Goal: Task Accomplishment & Management: Manage account settings

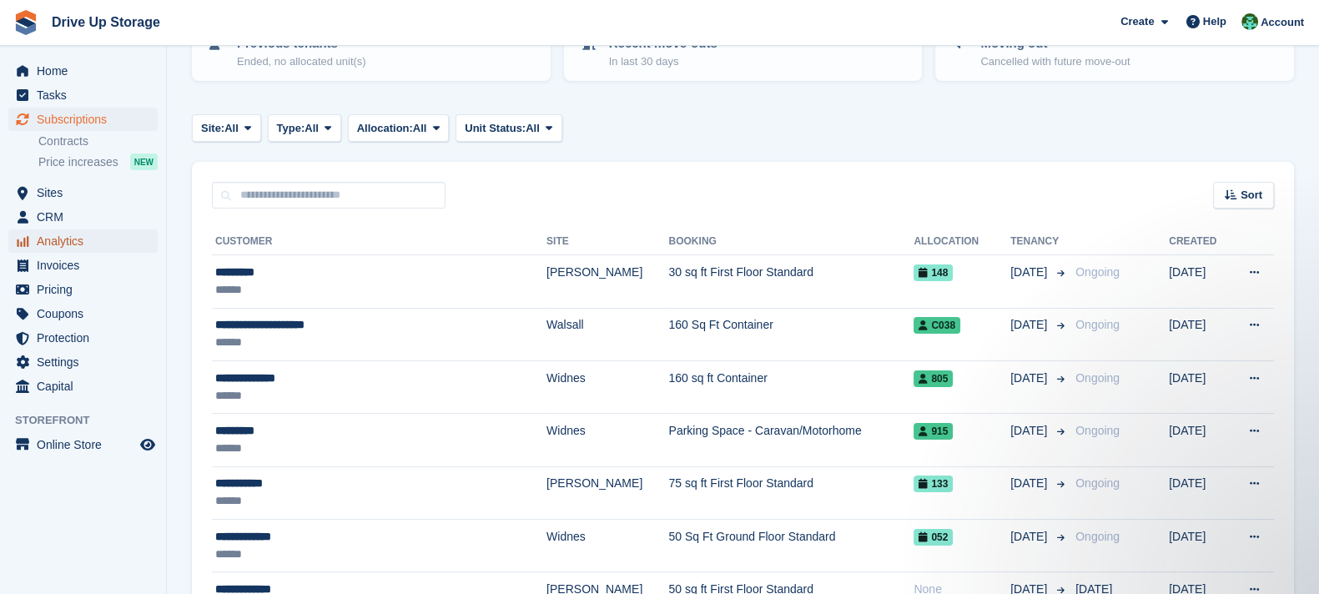
click at [100, 240] on span "Analytics" at bounding box center [87, 241] width 100 height 23
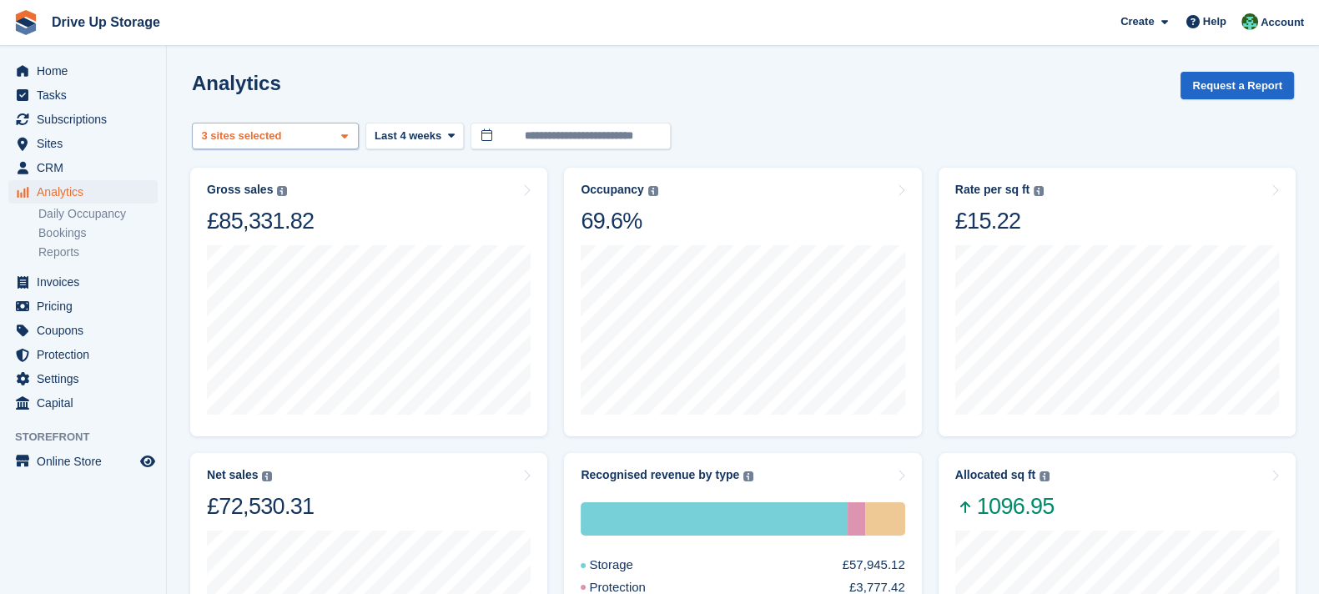
click at [311, 136] on div "Stroud 2 sites selected 3 sites selected" at bounding box center [275, 137] width 167 height 28
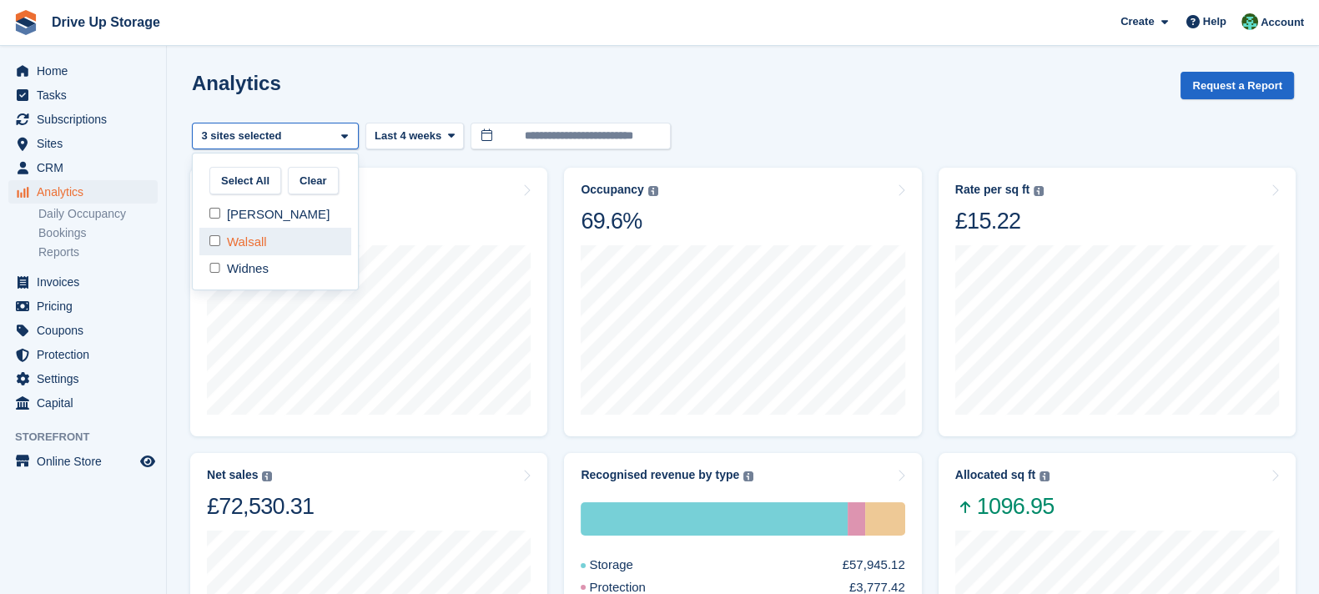
click at [278, 235] on div "Walsall" at bounding box center [275, 242] width 152 height 28
click at [276, 263] on div "Widnes" at bounding box center [275, 269] width 152 height 28
select select "****"
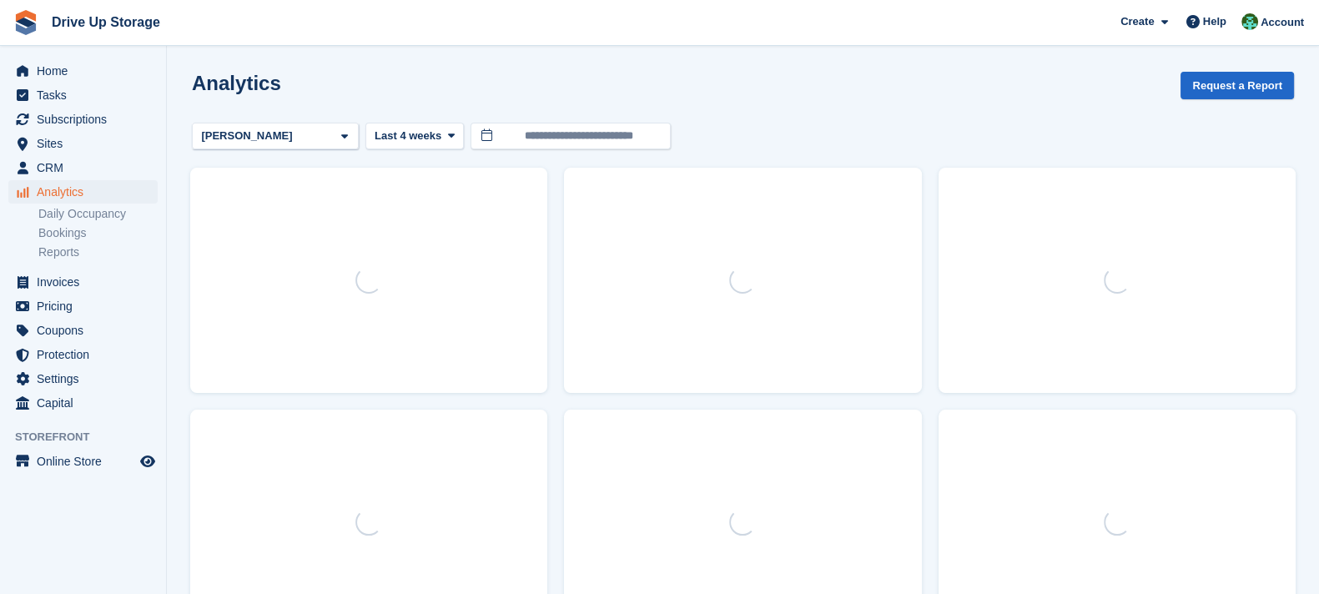
click at [420, 132] on span "Last 4 weeks" at bounding box center [408, 136] width 67 height 17
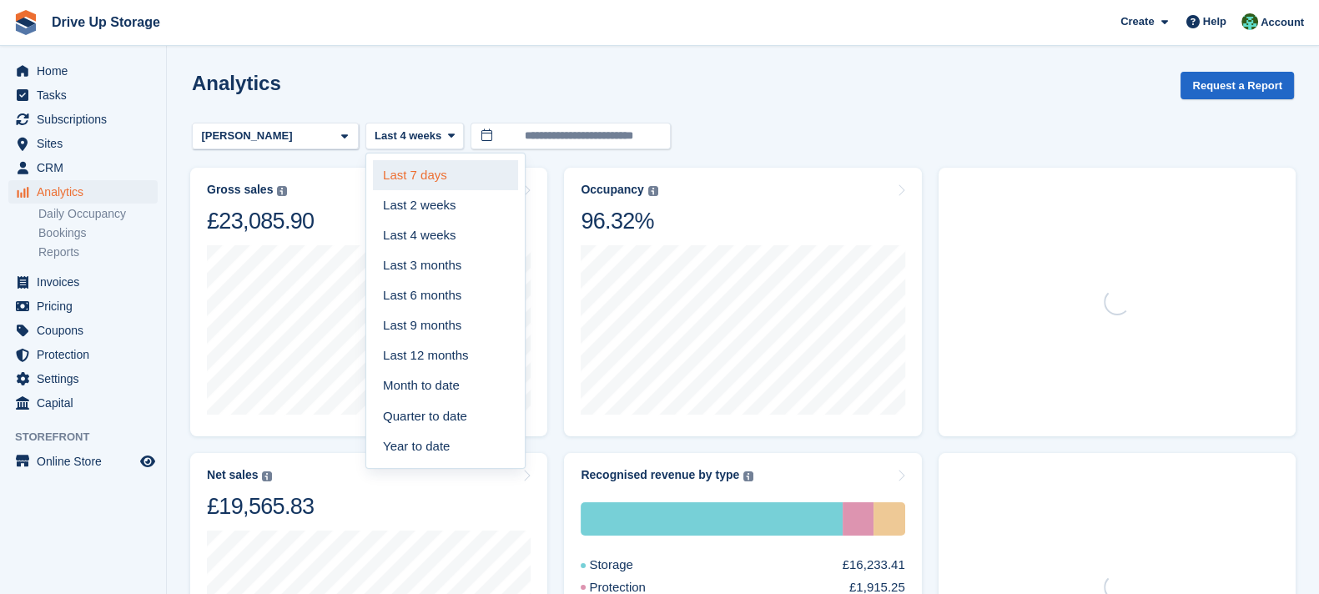
click at [441, 171] on link "Last 7 days" at bounding box center [445, 175] width 145 height 30
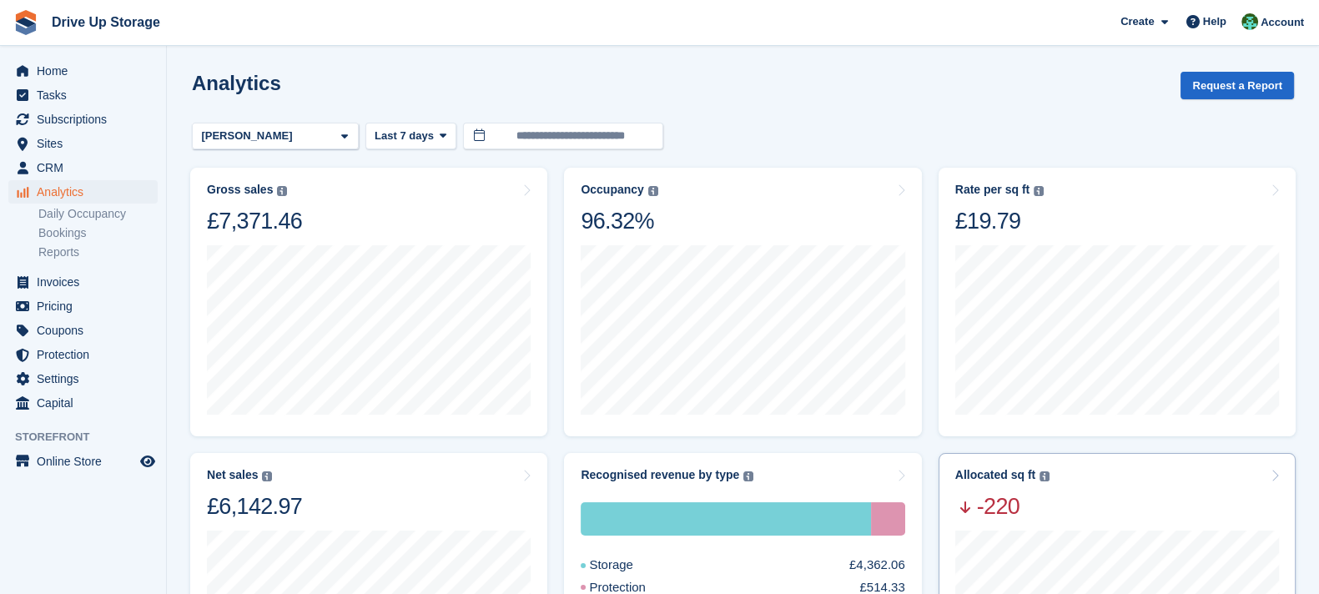
click at [1214, 502] on div "Allocated sq ft The total change in allocated area from the beginning to the en…" at bounding box center [1118, 494] width 324 height 53
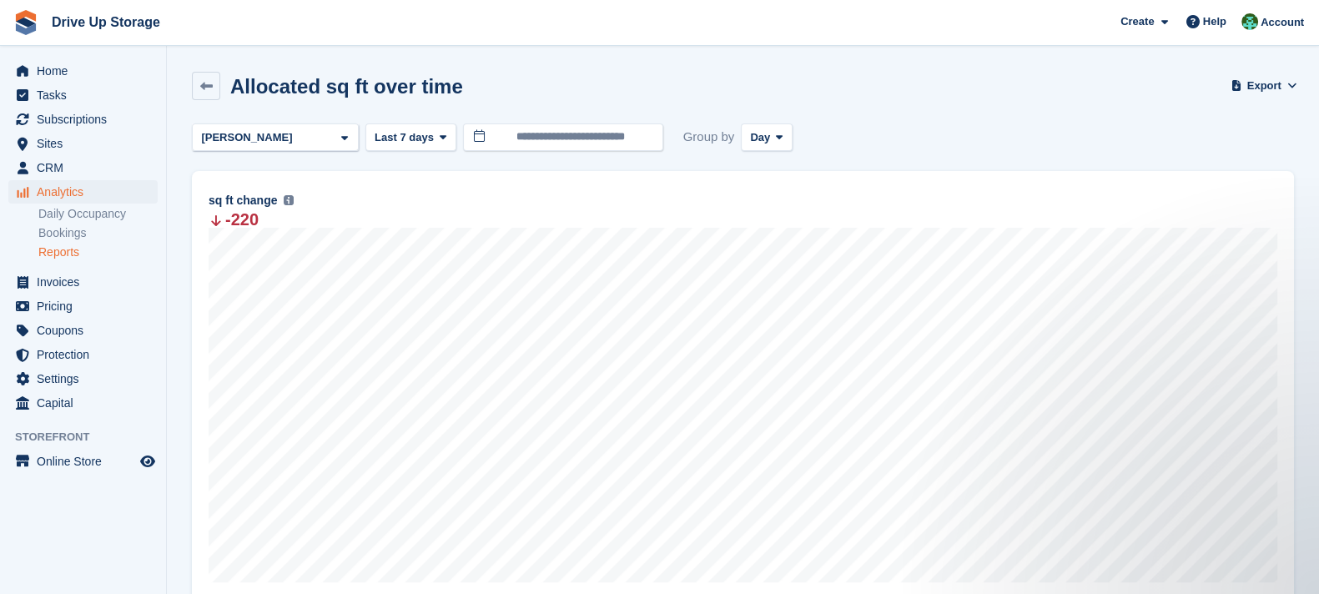
drag, startPoint x: 296, startPoint y: 131, endPoint x: 288, endPoint y: 187, distance: 56.5
click at [296, 132] on div "[PERSON_NAME]" at bounding box center [275, 138] width 167 height 28
drag, startPoint x: 254, startPoint y: 209, endPoint x: 254, endPoint y: 230, distance: 20.0
click at [254, 210] on div "[PERSON_NAME]" at bounding box center [275, 216] width 152 height 28
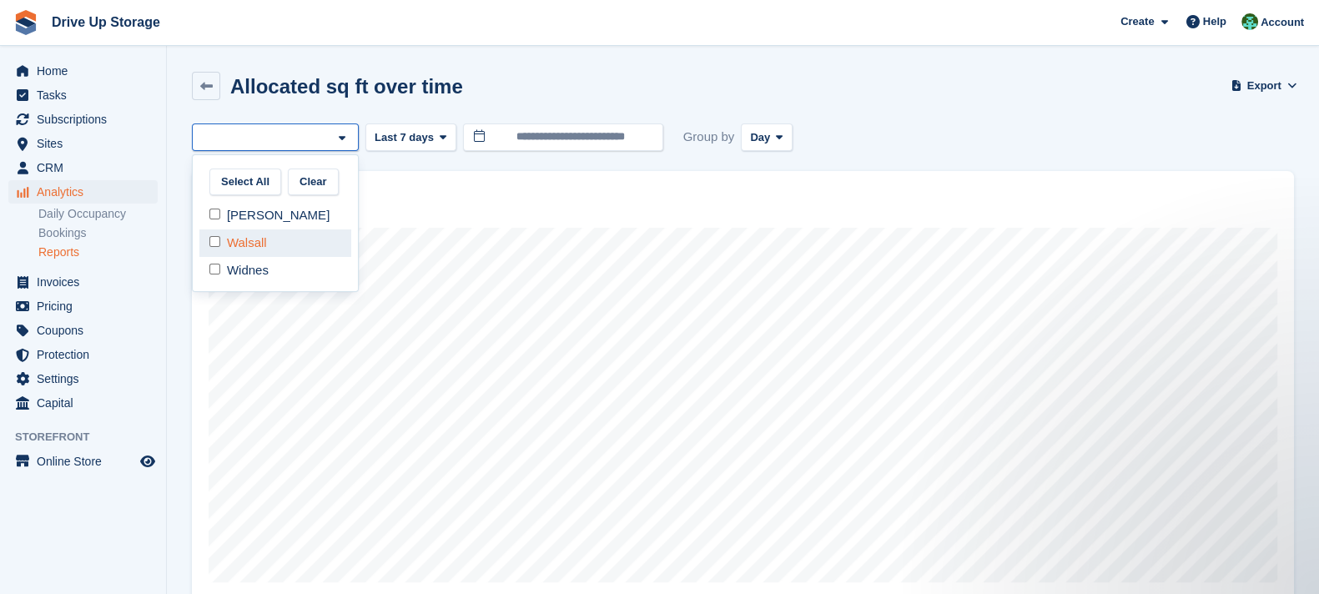
click at [253, 244] on div "Walsall" at bounding box center [275, 244] width 152 height 28
select select "****"
click at [1006, 174] on div "19 Sep Allocated 0 Deallocated -235 Change -235 sq ft change The total change i…" at bounding box center [743, 387] width 1102 height 432
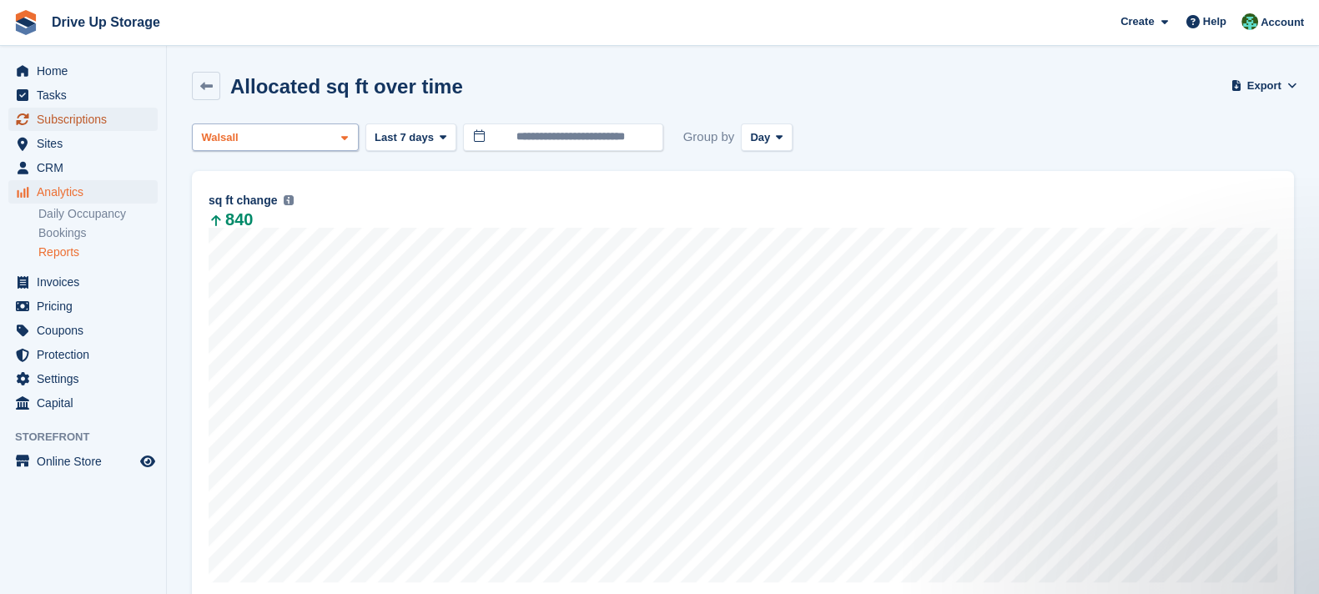
click at [308, 141] on div "Walsall" at bounding box center [275, 138] width 167 height 28
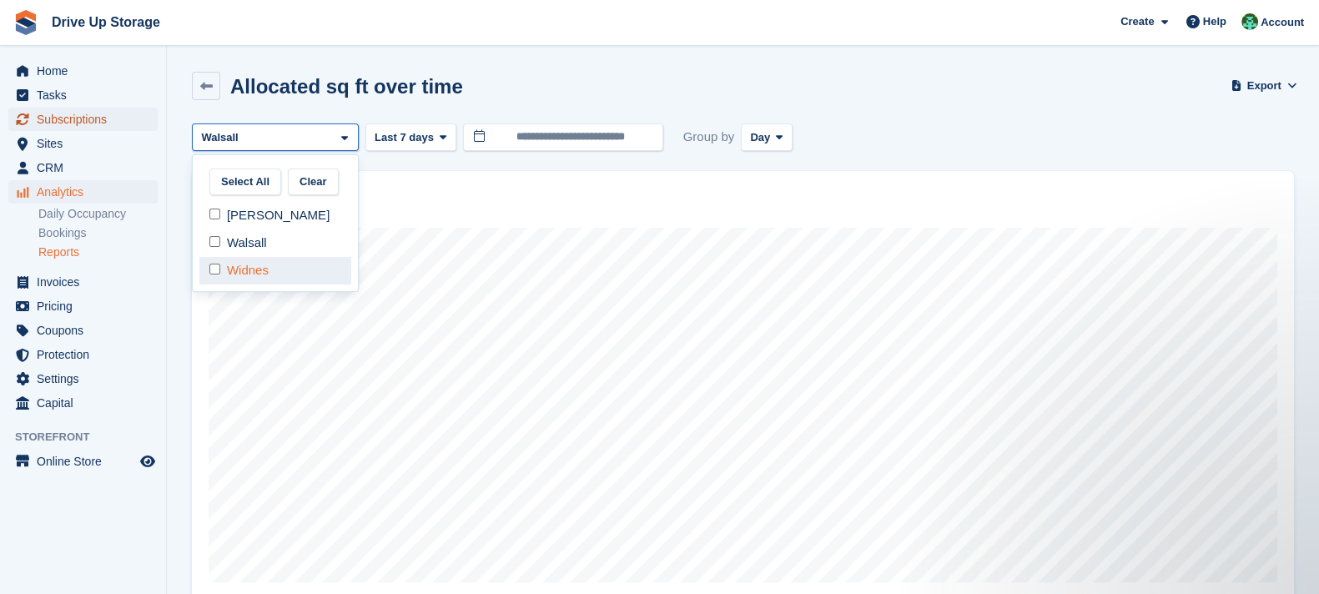
drag, startPoint x: 255, startPoint y: 244, endPoint x: 253, endPoint y: 280, distance: 35.9
click at [255, 248] on div "Walsall" at bounding box center [275, 244] width 152 height 28
click at [253, 280] on div "Widnes" at bounding box center [275, 271] width 152 height 28
select select "****"
click at [990, 171] on div "17 Sep Allocated 250 Deallocated 0 Change 250 sq ft change The total change in …" at bounding box center [743, 387] width 1102 height 432
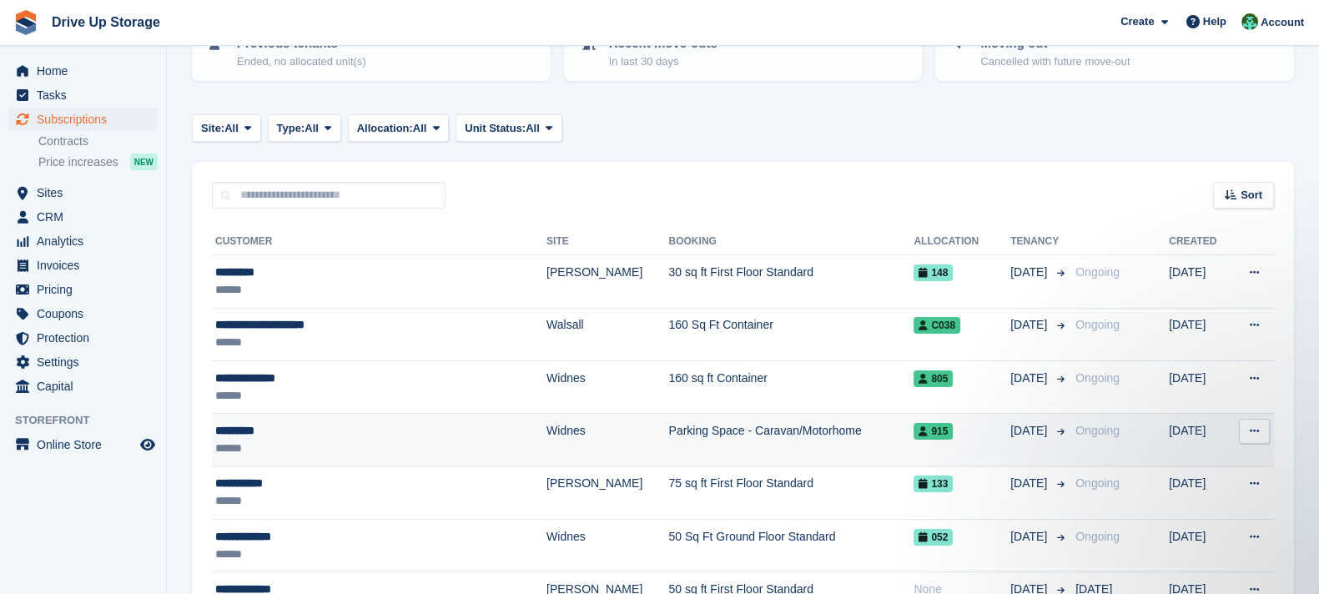
click at [772, 435] on td "Parking Space - Caravan/Motorhome" at bounding box center [790, 440] width 245 height 53
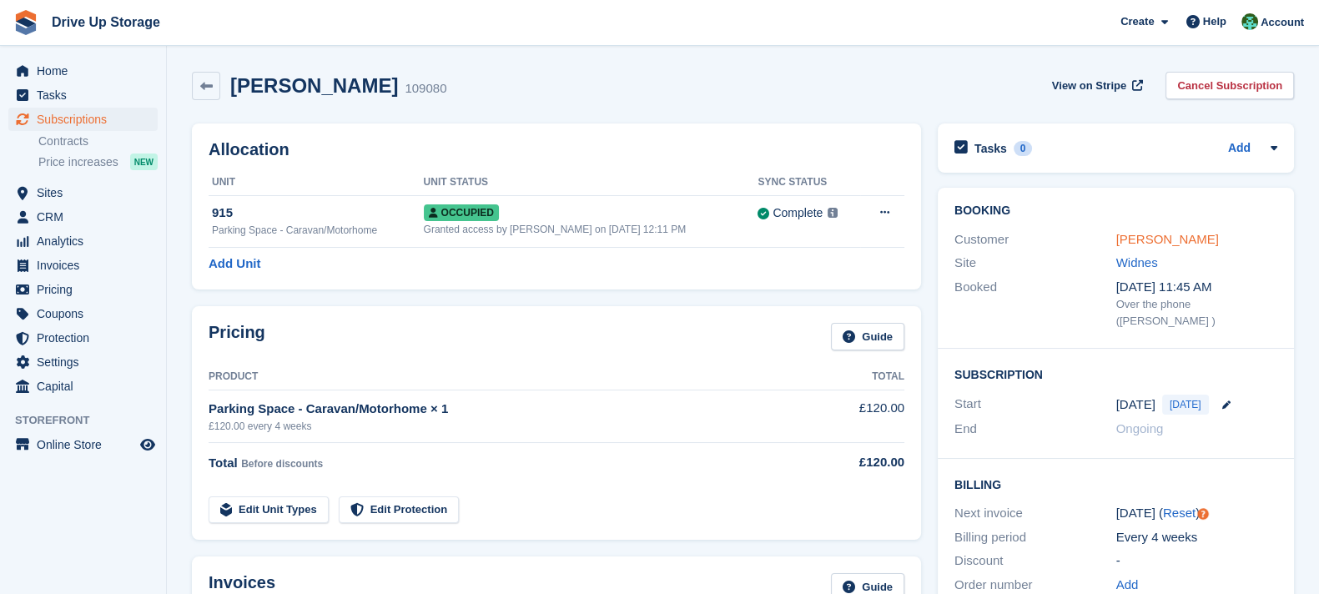
click at [1167, 244] on link "Emma Barr" at bounding box center [1168, 239] width 103 height 14
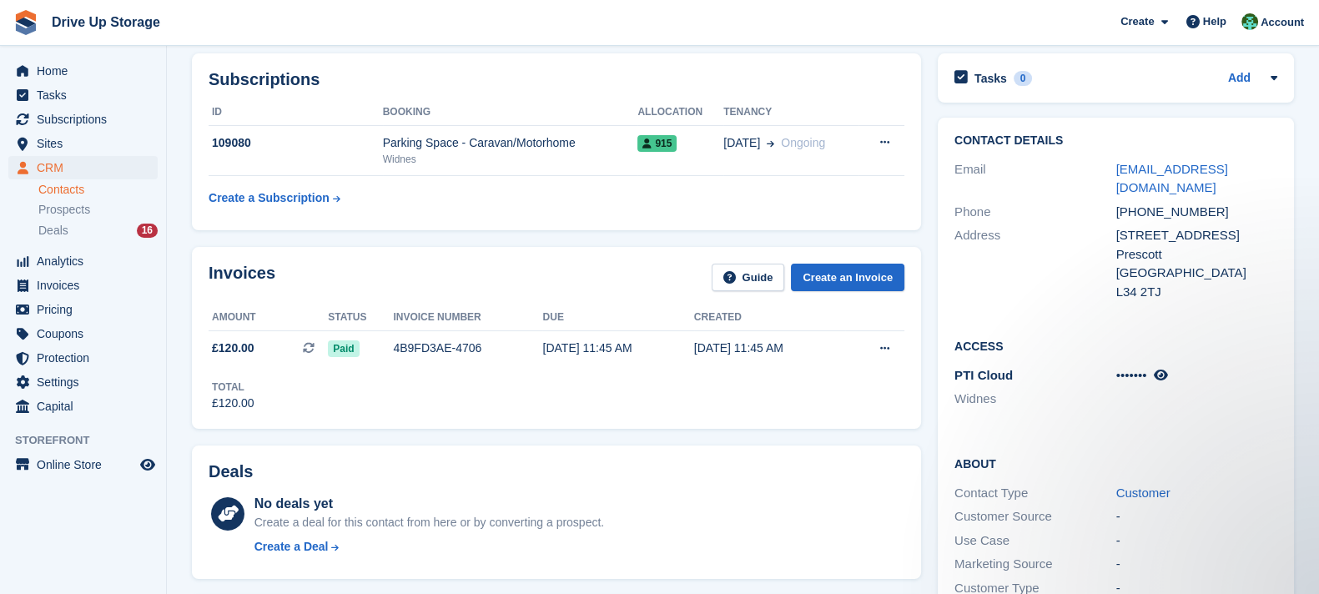
click at [1140, 368] on span "•••••••" at bounding box center [1132, 375] width 31 height 14
click at [1163, 369] on icon at bounding box center [1160, 375] width 14 height 13
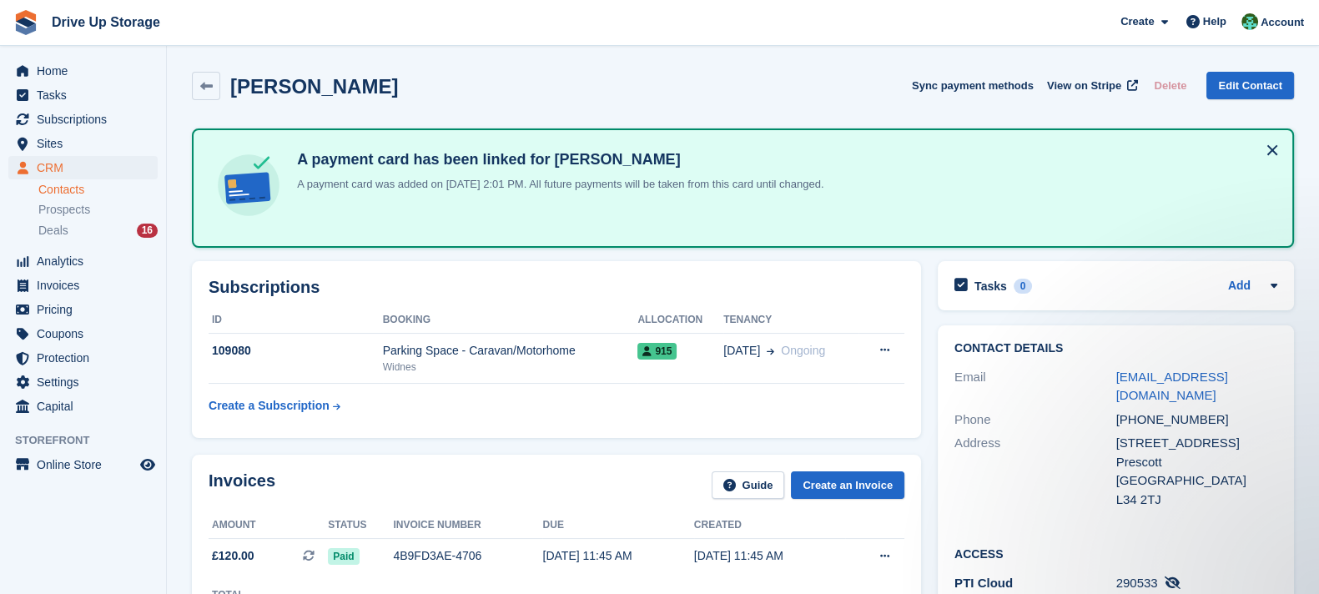
scroll to position [208, 0]
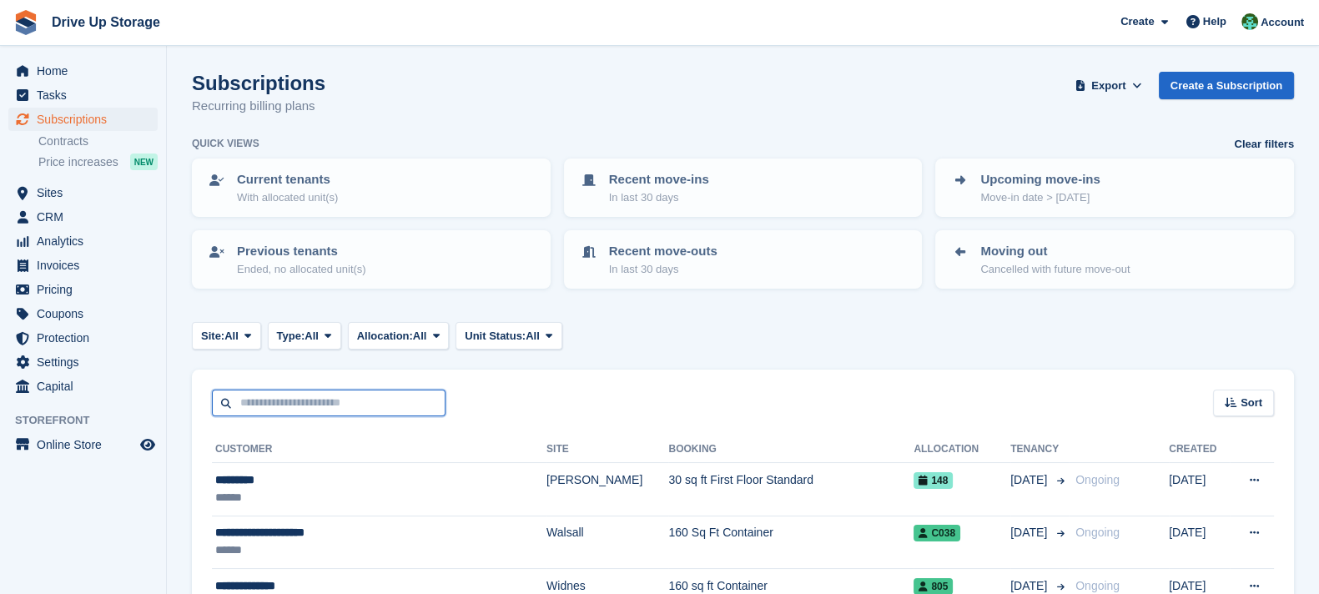
click at [368, 405] on input "text" at bounding box center [329, 404] width 234 height 28
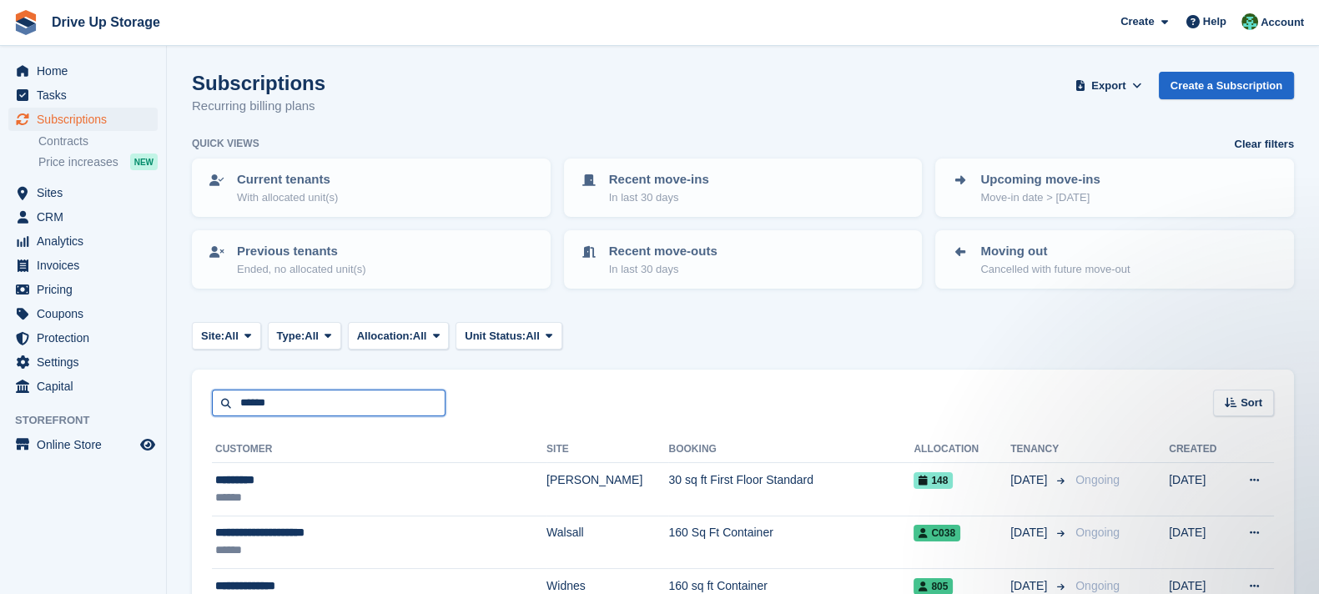
type input "******"
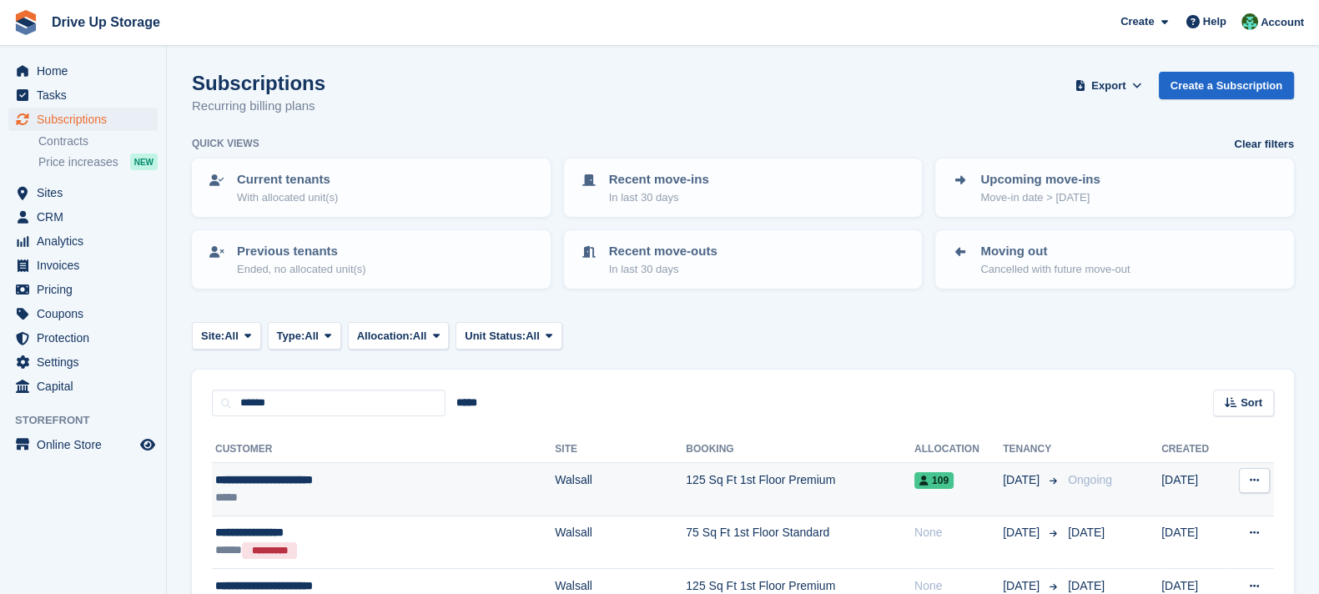
click at [755, 485] on td "125 Sq Ft 1st Floor Premium" at bounding box center [800, 489] width 229 height 53
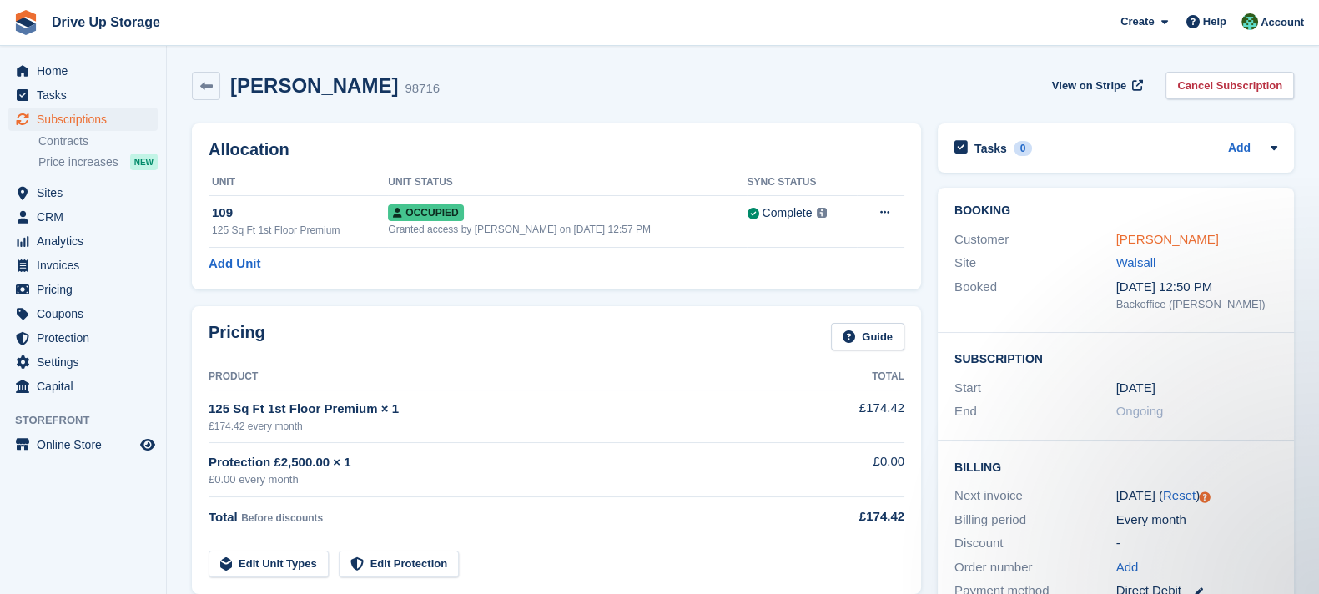
click at [1143, 235] on link "Mrs Sandra Somers-Lloyd" at bounding box center [1168, 239] width 103 height 14
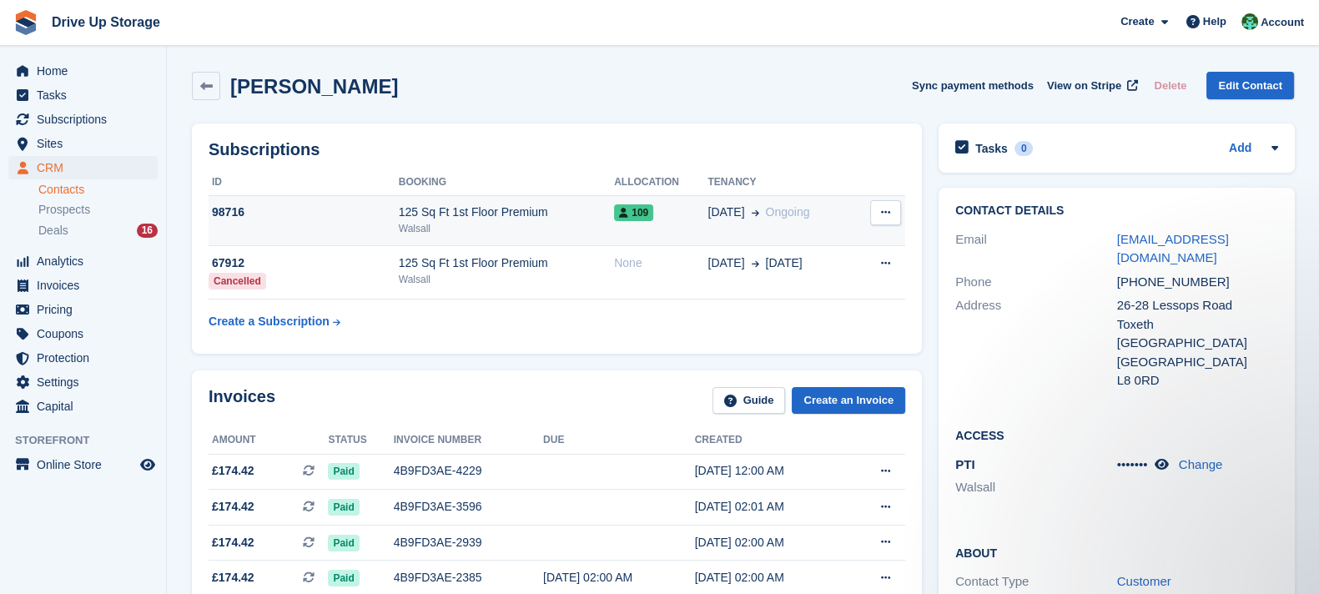
click at [638, 237] on td "109" at bounding box center [660, 220] width 93 height 51
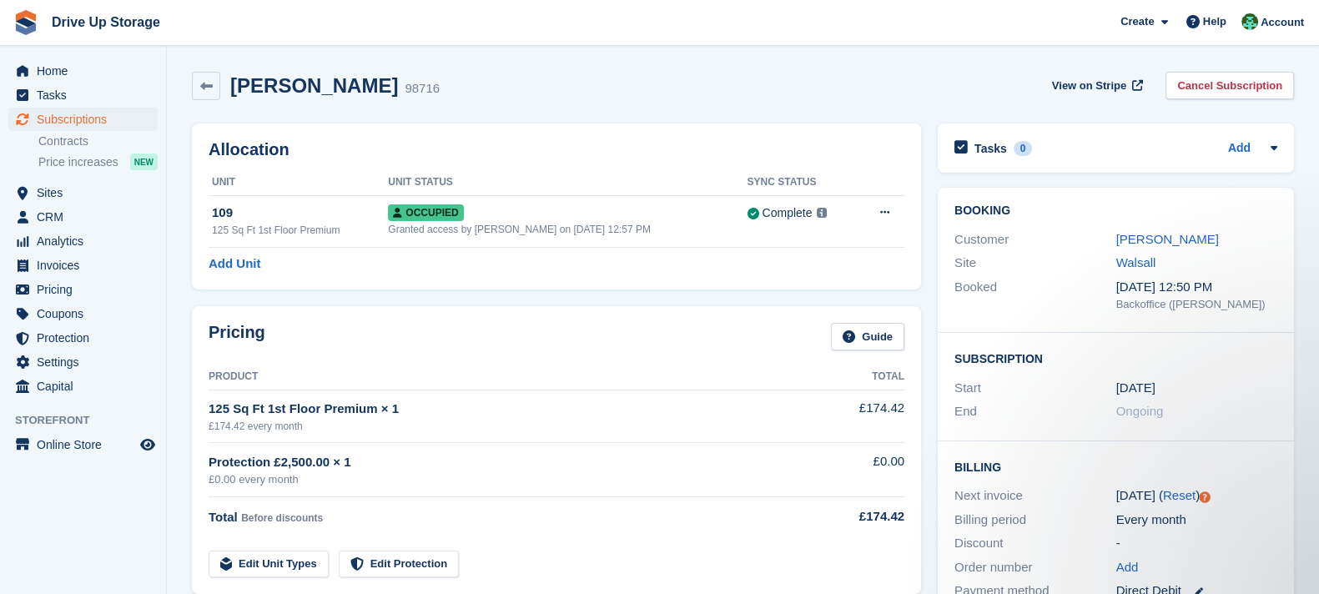
click at [1188, 251] on div "Site Walsall" at bounding box center [1116, 263] width 323 height 24
click at [1193, 240] on link "[PERSON_NAME]" at bounding box center [1168, 239] width 103 height 14
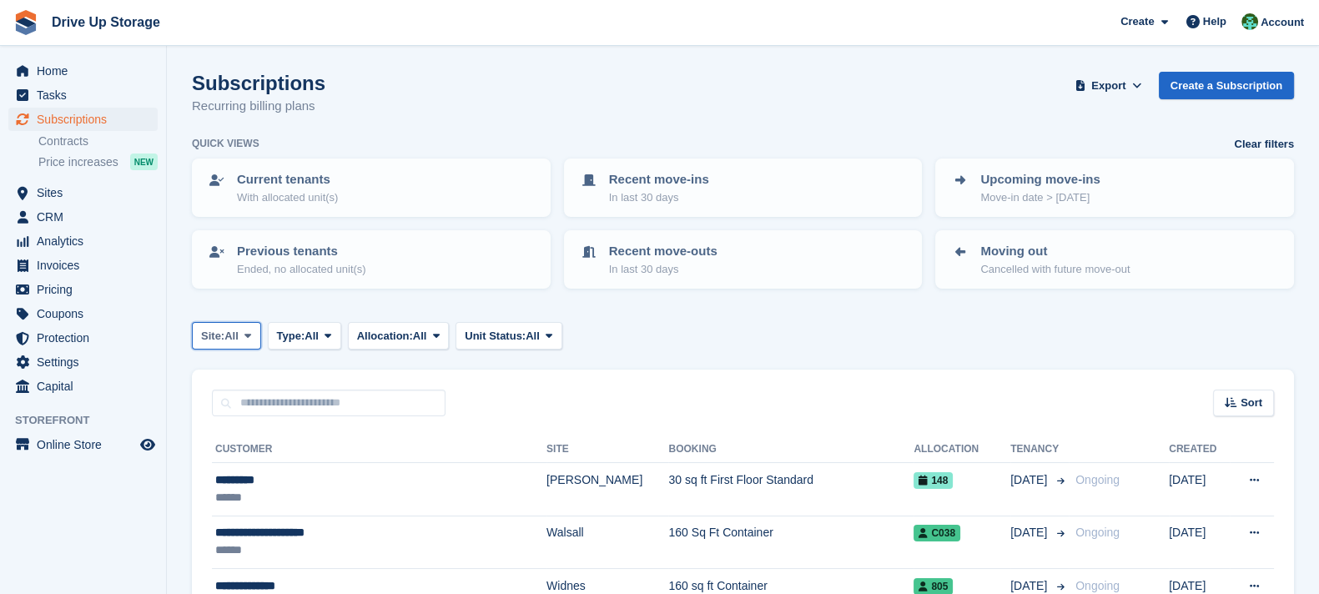
click at [255, 329] on span at bounding box center [247, 335] width 13 height 13
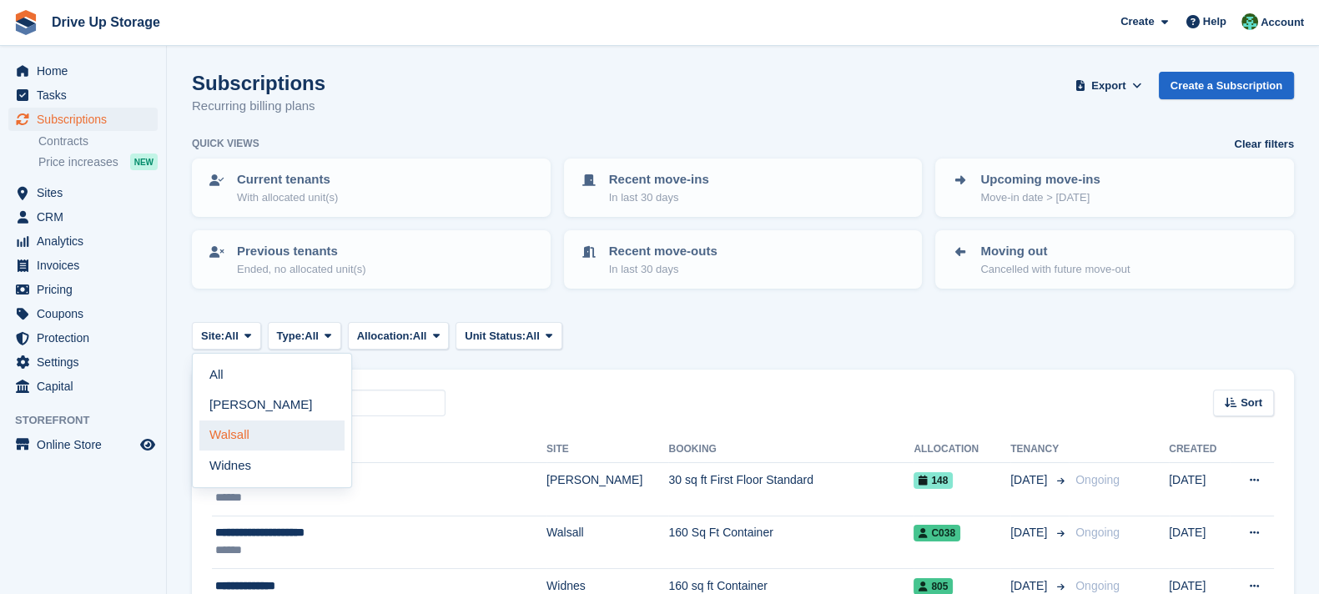
click at [269, 443] on link "Walsall" at bounding box center [271, 436] width 145 height 30
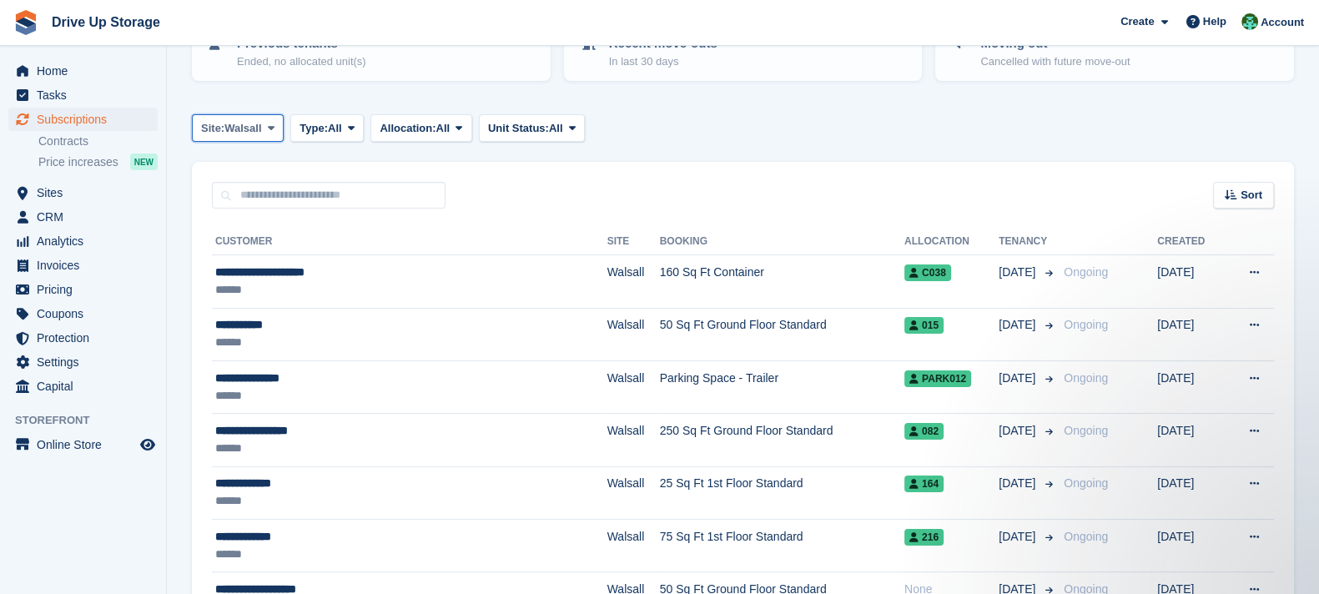
click at [209, 123] on span "Site:" at bounding box center [212, 128] width 23 height 17
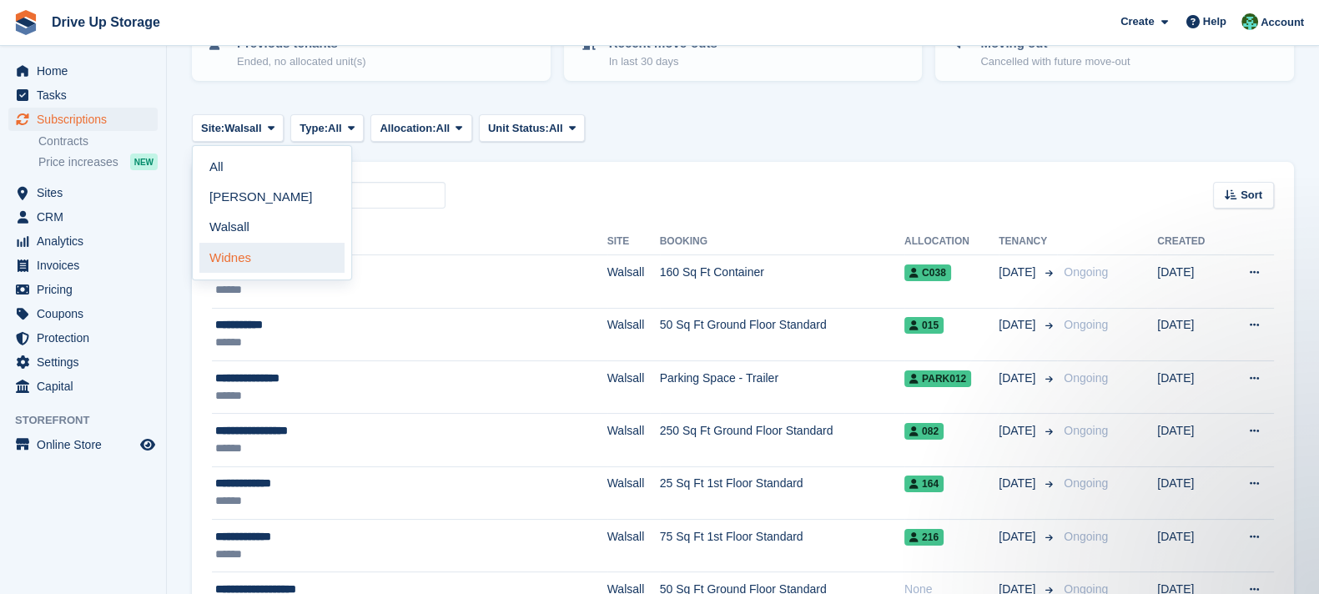
click at [243, 255] on link "Widnes" at bounding box center [271, 258] width 145 height 30
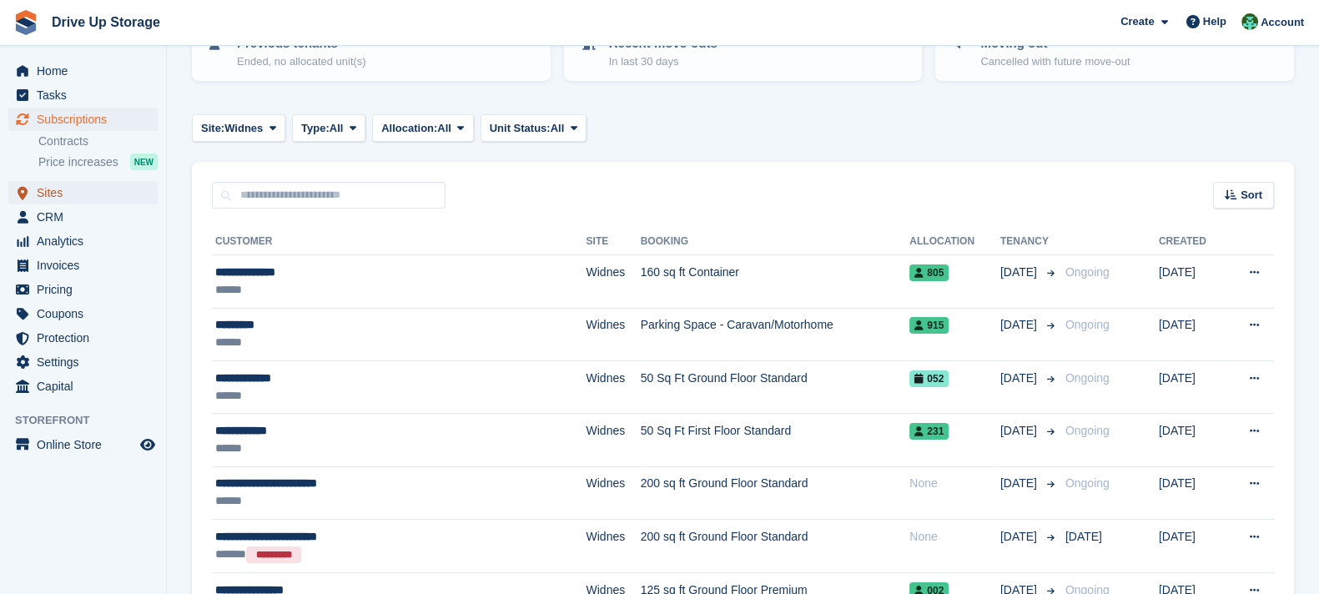
click at [70, 189] on span "Sites" at bounding box center [87, 192] width 100 height 23
